Goal: Transaction & Acquisition: Purchase product/service

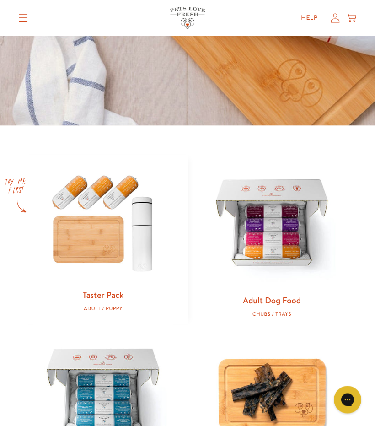
scroll to position [254, 0]
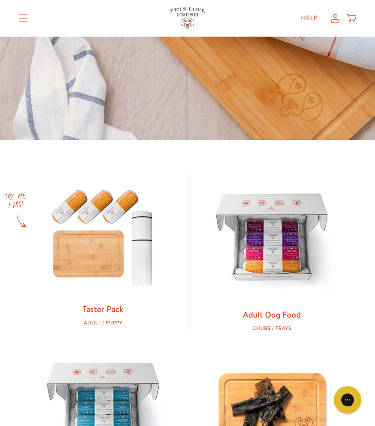
click at [285, 313] on link "Adult Dog Food" at bounding box center [272, 315] width 58 height 12
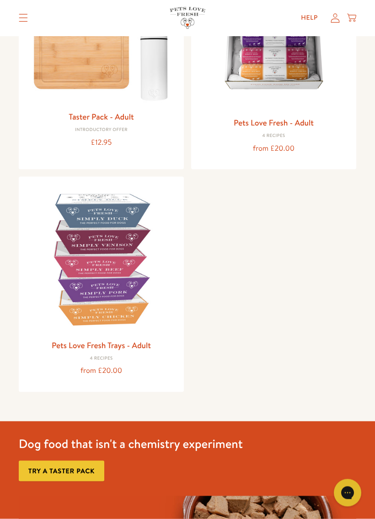
scroll to position [183, 0]
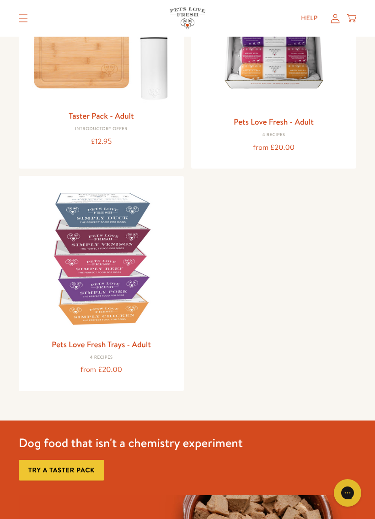
click at [117, 288] on img at bounding box center [101, 258] width 151 height 151
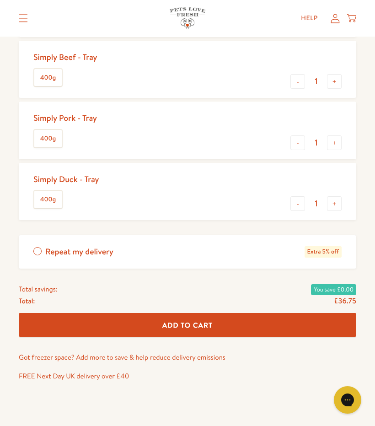
scroll to position [466, 0]
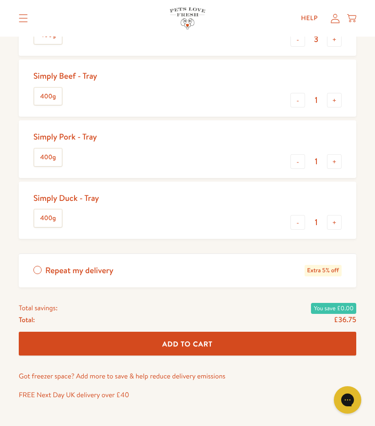
click at [247, 94] on div "Simply Beef - Tray 400g - 1 +" at bounding box center [188, 88] width 338 height 57
click at [60, 91] on label "400g" at bounding box center [47, 96] width 27 height 17
click at [0, 0] on input "400g" at bounding box center [0, 0] width 0 height 0
click at [338, 99] on button "+" at bounding box center [334, 100] width 15 height 15
click at [304, 100] on button "-" at bounding box center [298, 100] width 15 height 15
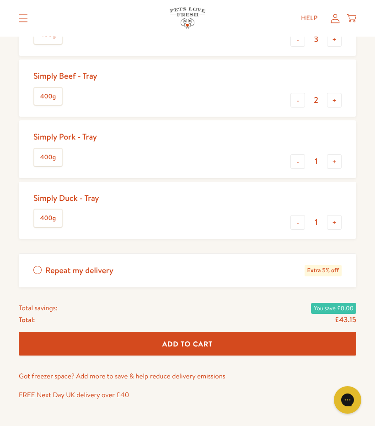
type input "1"
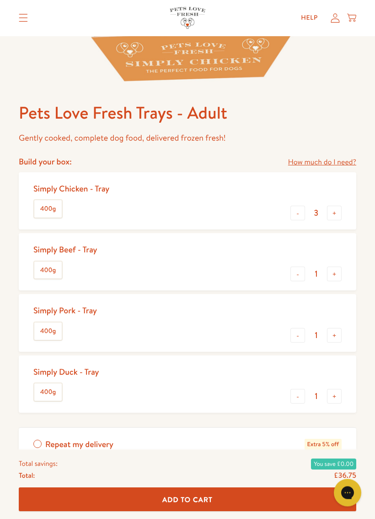
scroll to position [299, 0]
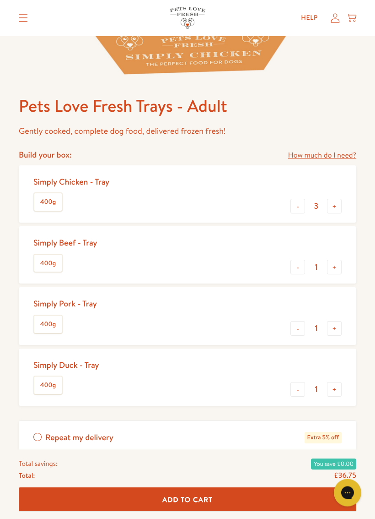
click at [299, 207] on button "-" at bounding box center [298, 206] width 15 height 15
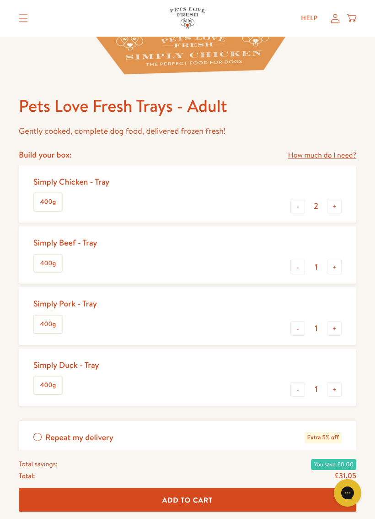
click at [293, 212] on button "-" at bounding box center [298, 206] width 15 height 15
click at [297, 211] on button "-" at bounding box center [298, 206] width 15 height 15
type input "0"
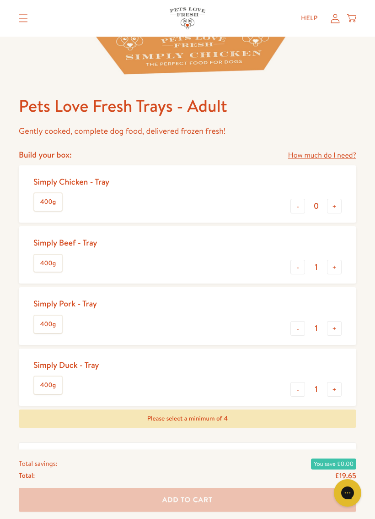
click at [299, 211] on button "-" at bounding box center [298, 206] width 15 height 15
click at [295, 211] on button "-" at bounding box center [298, 206] width 15 height 15
click at [336, 268] on button "+" at bounding box center [334, 267] width 15 height 15
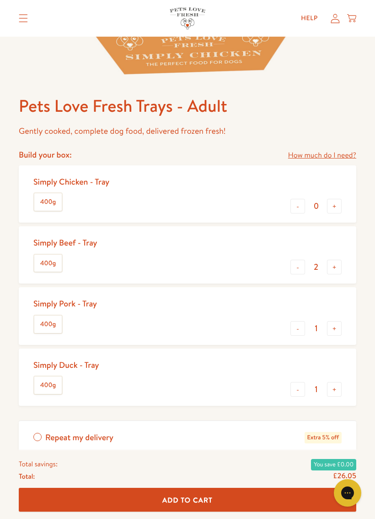
click at [338, 268] on button "+" at bounding box center [334, 267] width 15 height 15
type input "4"
click at [299, 327] on button "-" at bounding box center [298, 328] width 15 height 15
type input "0"
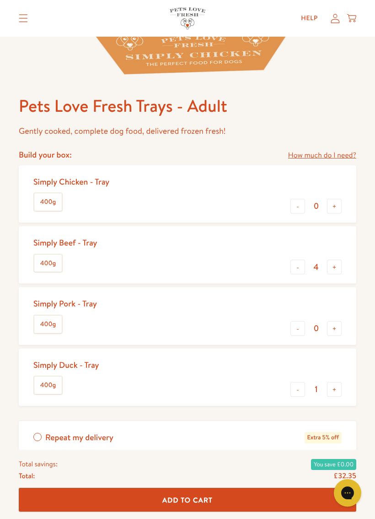
click at [299, 391] on button "-" at bounding box center [298, 389] width 15 height 15
type input "0"
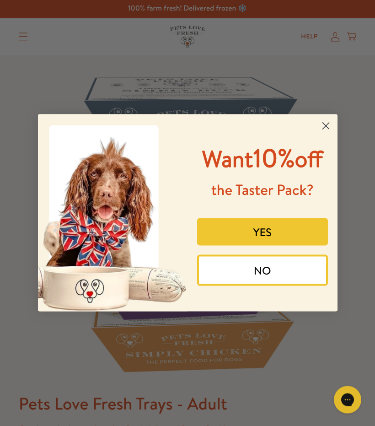
scroll to position [0, 0]
